Goal: Navigation & Orientation: Go to known website

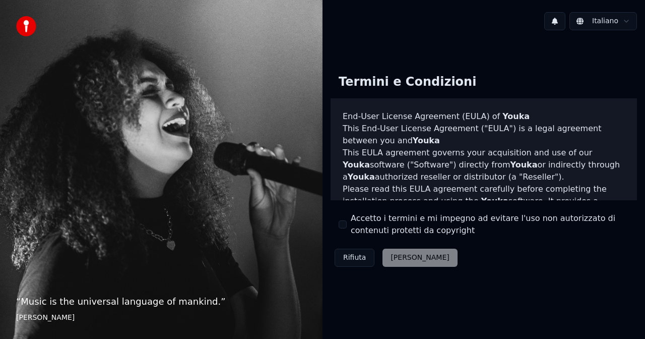
click at [393, 259] on div "Rifiuta [PERSON_NAME]" at bounding box center [396, 258] width 131 height 26
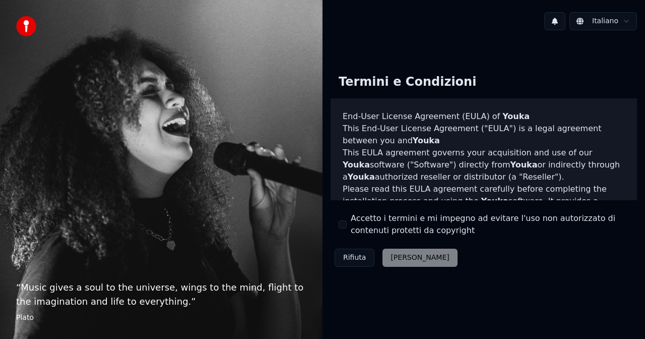
click at [403, 259] on div "Rifiuta [PERSON_NAME]" at bounding box center [396, 258] width 131 height 26
click at [403, 257] on div "Rifiuta [PERSON_NAME]" at bounding box center [396, 258] width 131 height 26
drag, startPoint x: 351, startPoint y: 254, endPoint x: 354, endPoint y: 263, distance: 9.9
click at [351, 254] on button "Rifiuta" at bounding box center [355, 258] width 40 height 18
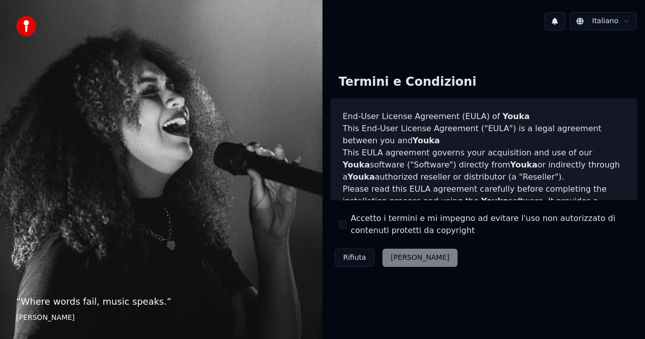
click at [396, 257] on div "Rifiuta [PERSON_NAME]" at bounding box center [396, 258] width 131 height 26
click at [396, 258] on div "Rifiuta [PERSON_NAME]" at bounding box center [396, 258] width 131 height 26
click at [396, 257] on div "Rifiuta [PERSON_NAME]" at bounding box center [396, 258] width 131 height 26
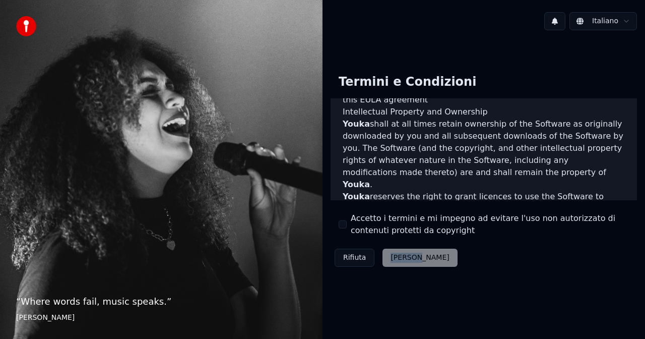
scroll to position [733, 0]
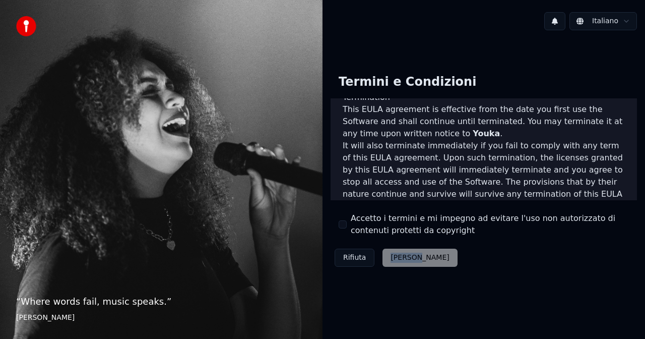
click at [407, 262] on div "Rifiuta [PERSON_NAME]" at bounding box center [396, 258] width 131 height 26
click at [343, 223] on button "Accetto i termini e mi impegno ad evitare l'uso non autorizzato di contenuti pr…" at bounding box center [343, 224] width 8 height 8
drag, startPoint x: 400, startPoint y: 257, endPoint x: 440, endPoint y: 272, distance: 42.1
click at [400, 257] on button "[PERSON_NAME]" at bounding box center [420, 258] width 75 height 18
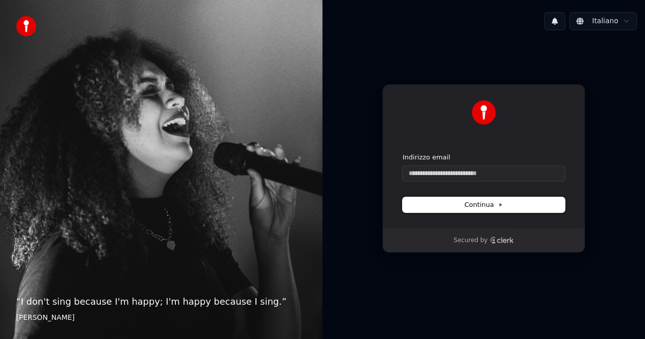
click at [502, 205] on icon at bounding box center [500, 204] width 5 height 5
